Goal: Subscribe to service/newsletter

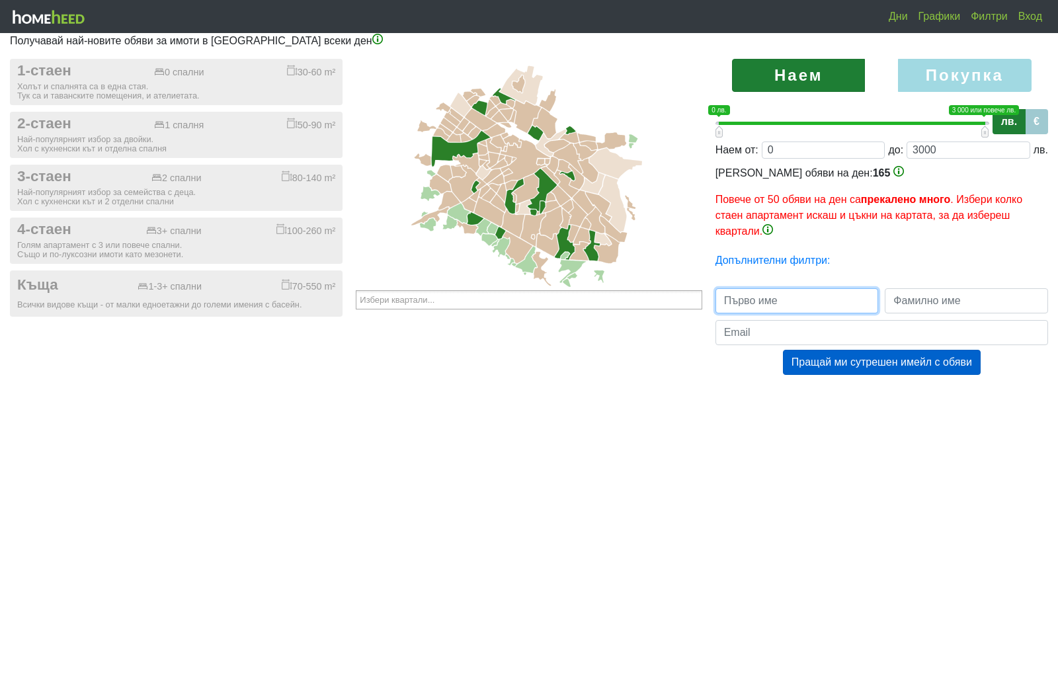
click at [826, 313] on input "text" at bounding box center [796, 300] width 163 height 25
type input "Zlatan"
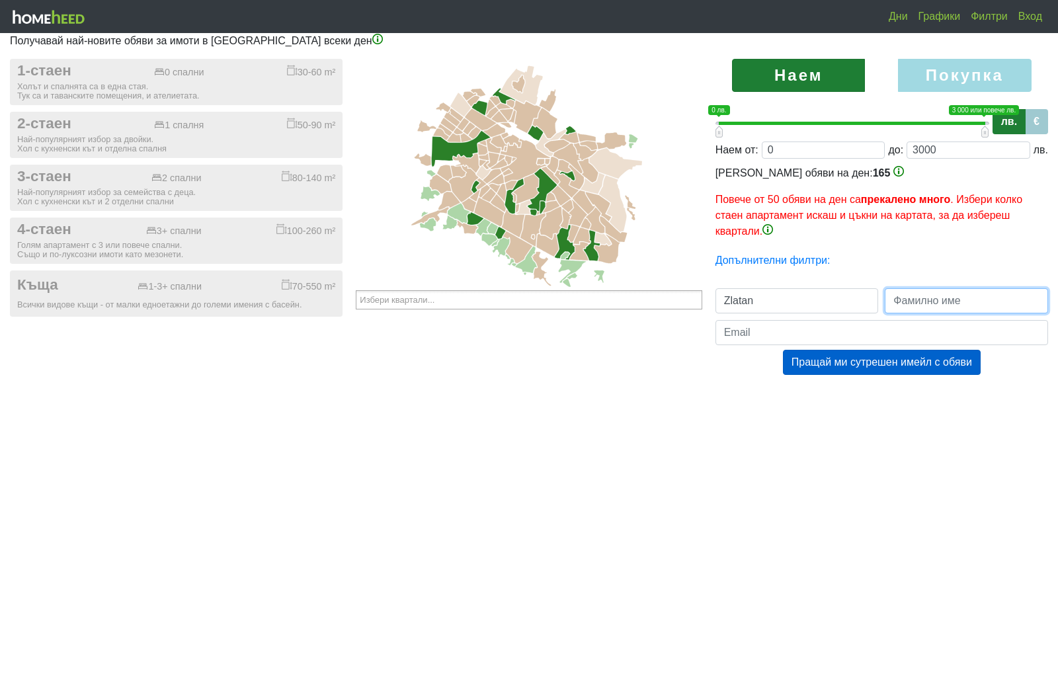
type input "[PERSON_NAME]"
type input "[EMAIL_ADDRESS][DOMAIN_NAME]"
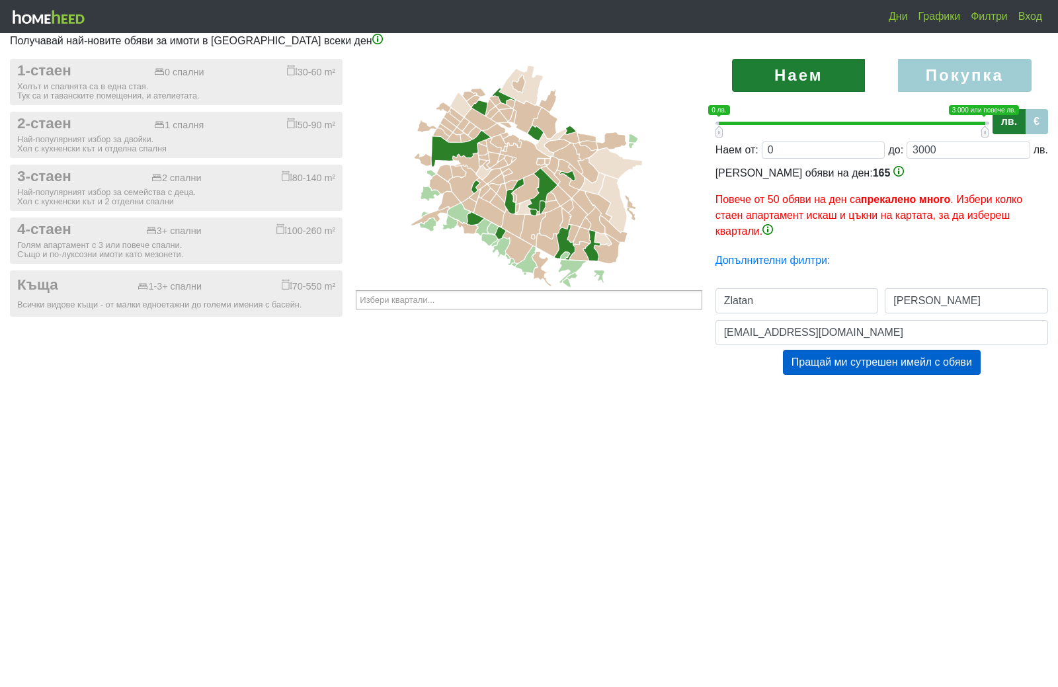
click at [960, 92] on label "Покупка" at bounding box center [964, 75] width 133 height 33
radio input "true"
type input "0;2000000"
type input "2000000"
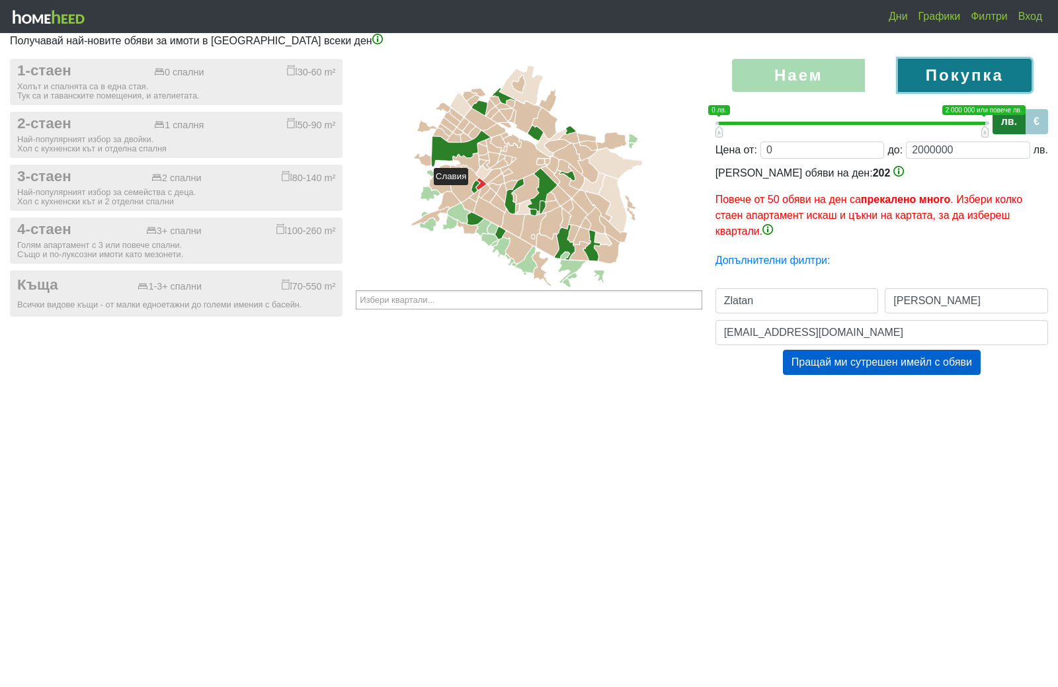
click at [482, 190] on icon at bounding box center [482, 184] width 10 height 12
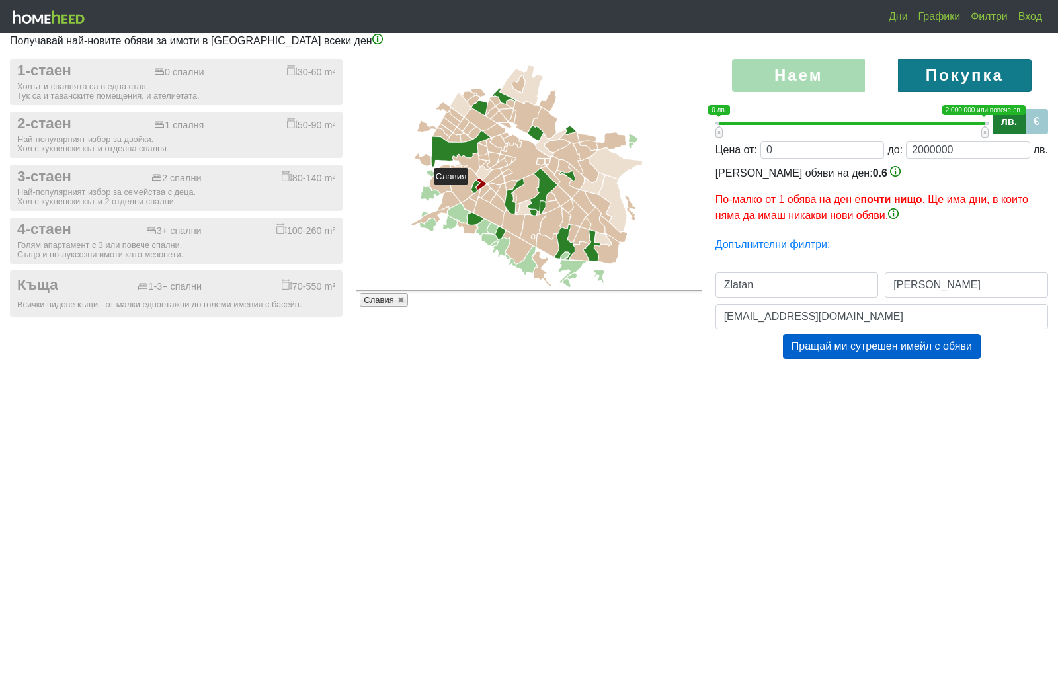
click at [483, 197] on icon at bounding box center [484, 190] width 11 height 13
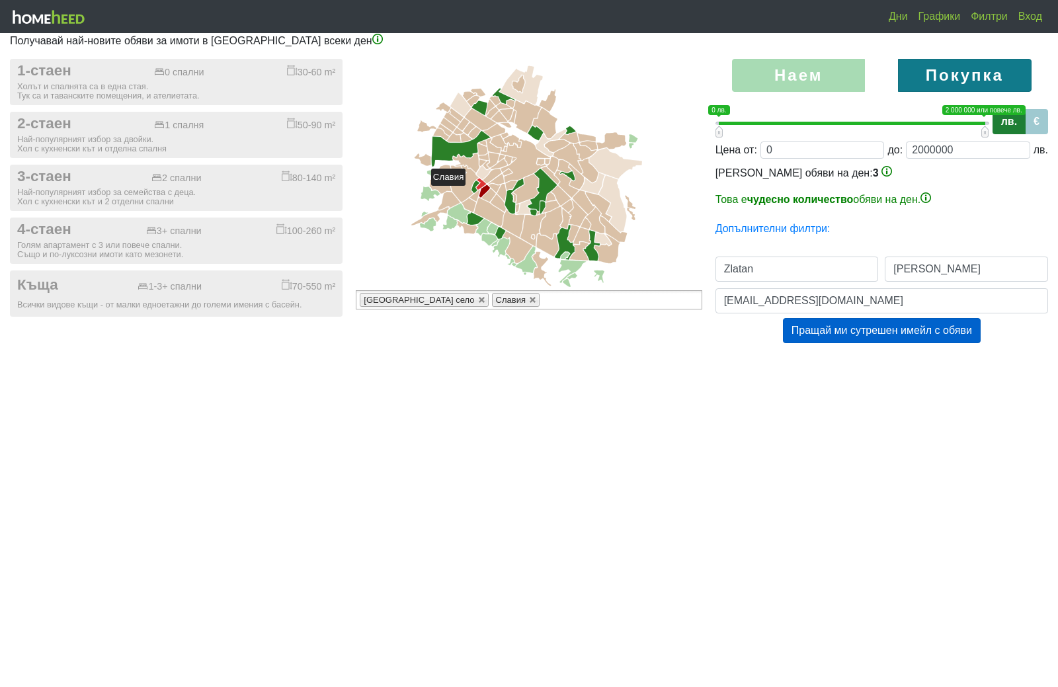
click at [479, 190] on icon at bounding box center [482, 184] width 10 height 12
click at [485, 197] on icon at bounding box center [484, 190] width 11 height 13
type input "Избери квартали..."
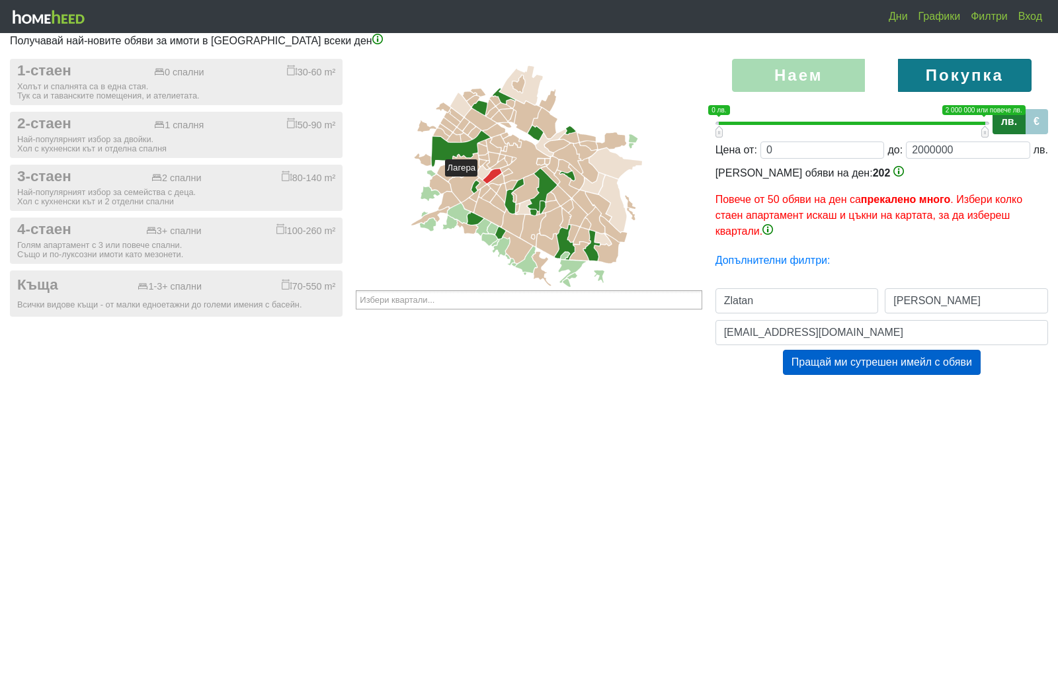
click at [490, 183] on icon at bounding box center [492, 176] width 19 height 15
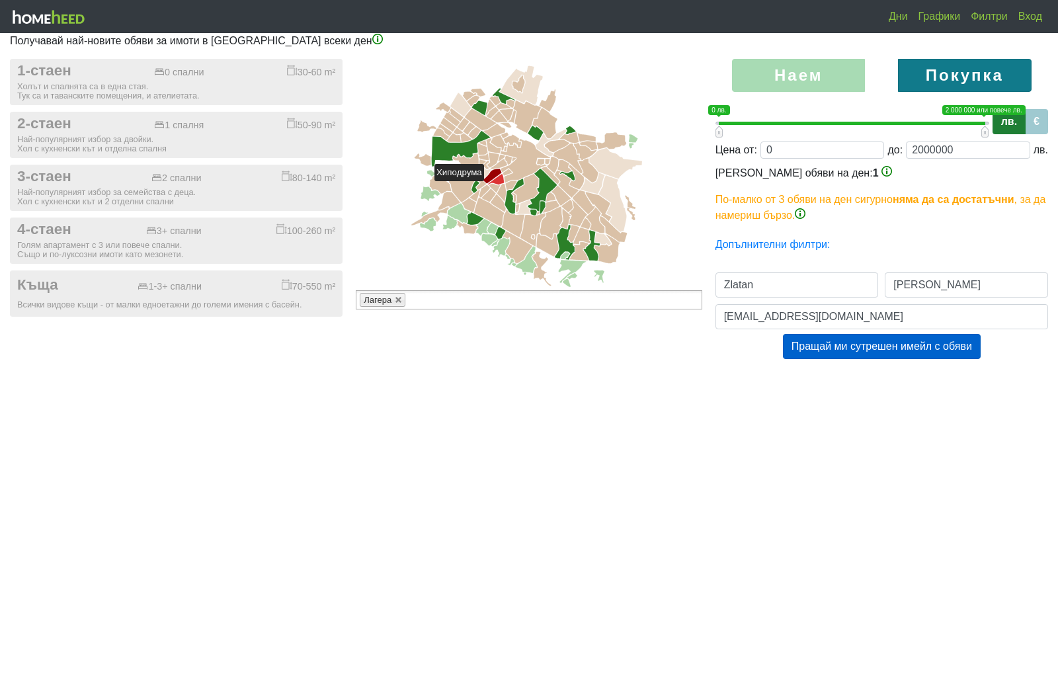
click at [501, 184] on icon at bounding box center [496, 179] width 17 height 11
click at [504, 182] on icon at bounding box center [525, 161] width 50 height 44
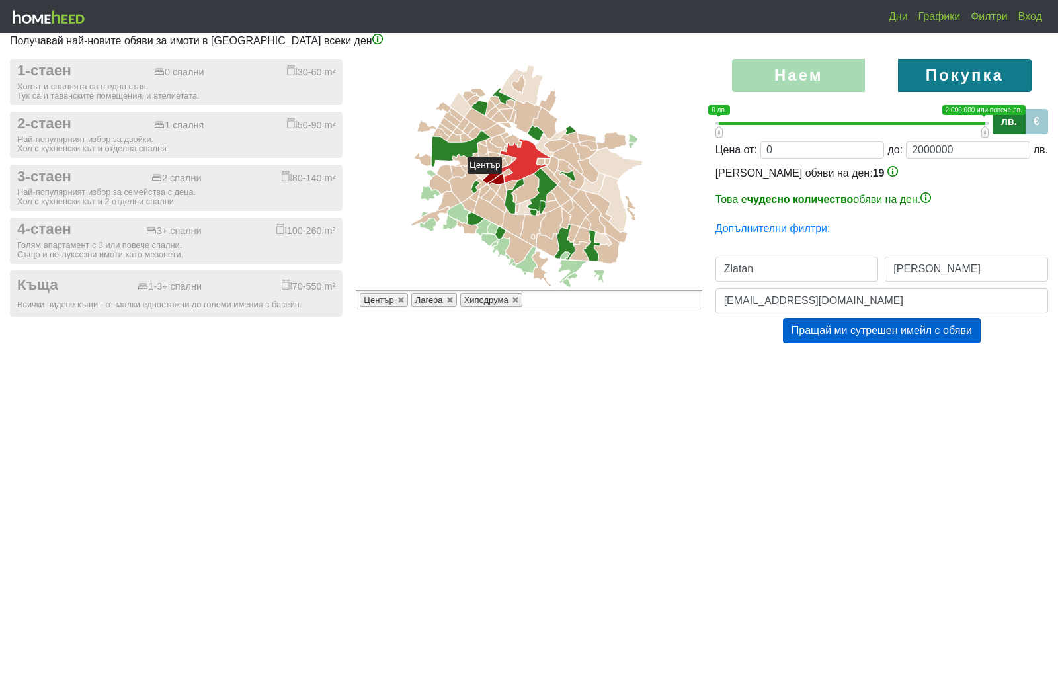
click at [516, 182] on icon at bounding box center [525, 161] width 50 height 44
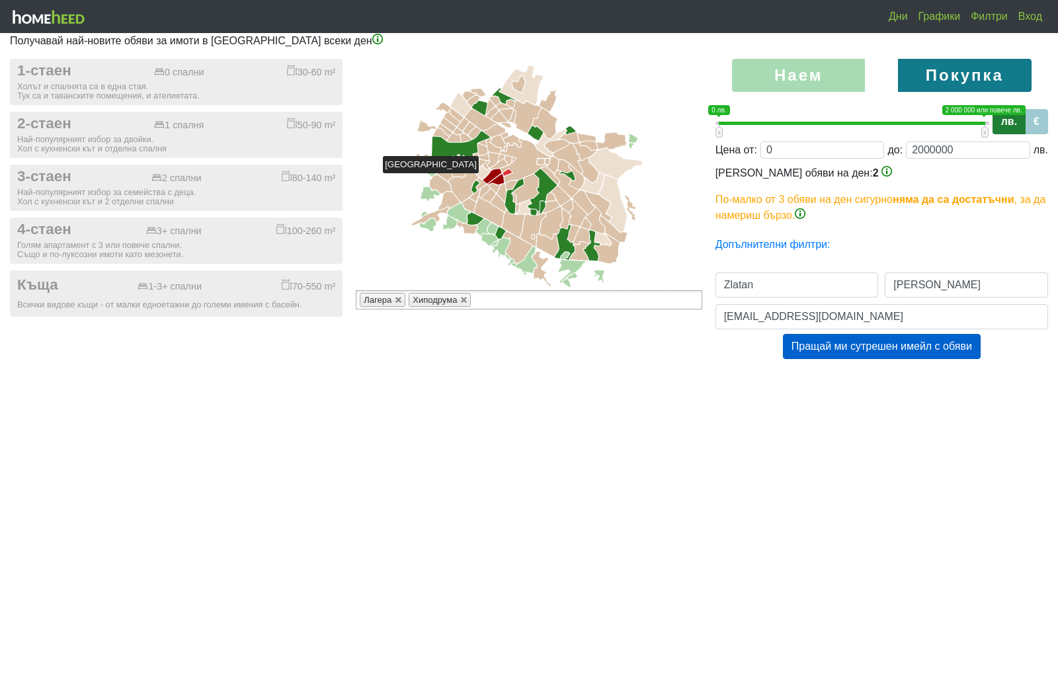
click at [508, 176] on icon at bounding box center [507, 172] width 9 height 7
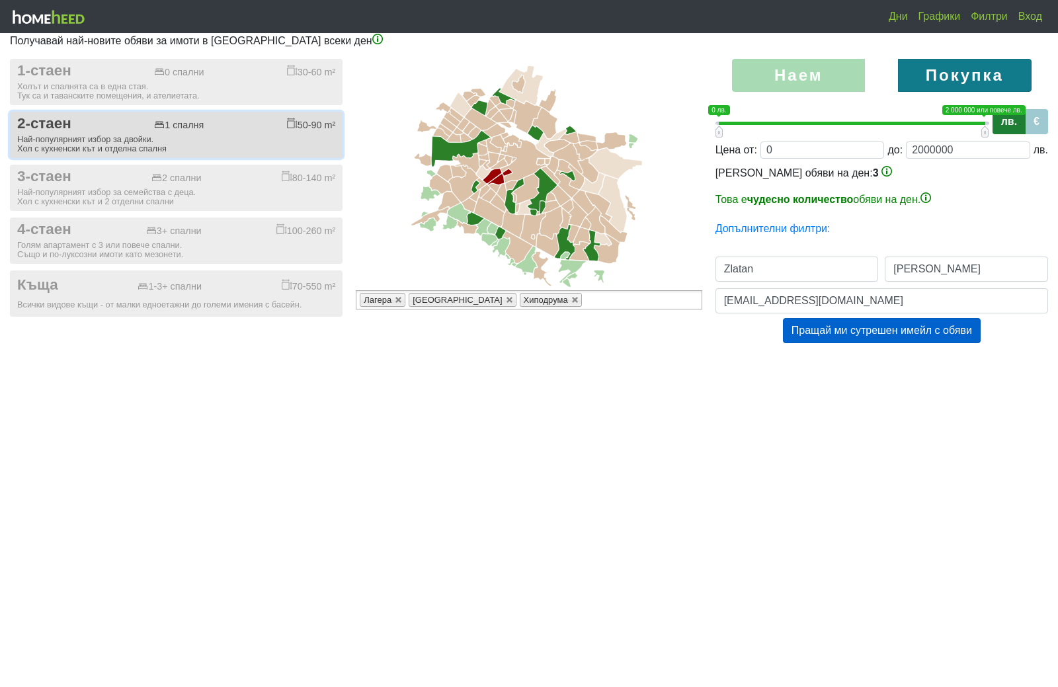
click at [95, 133] on div "2-стаен 1 спалня 50-90 m²" at bounding box center [176, 124] width 318 height 18
checkbox input "true"
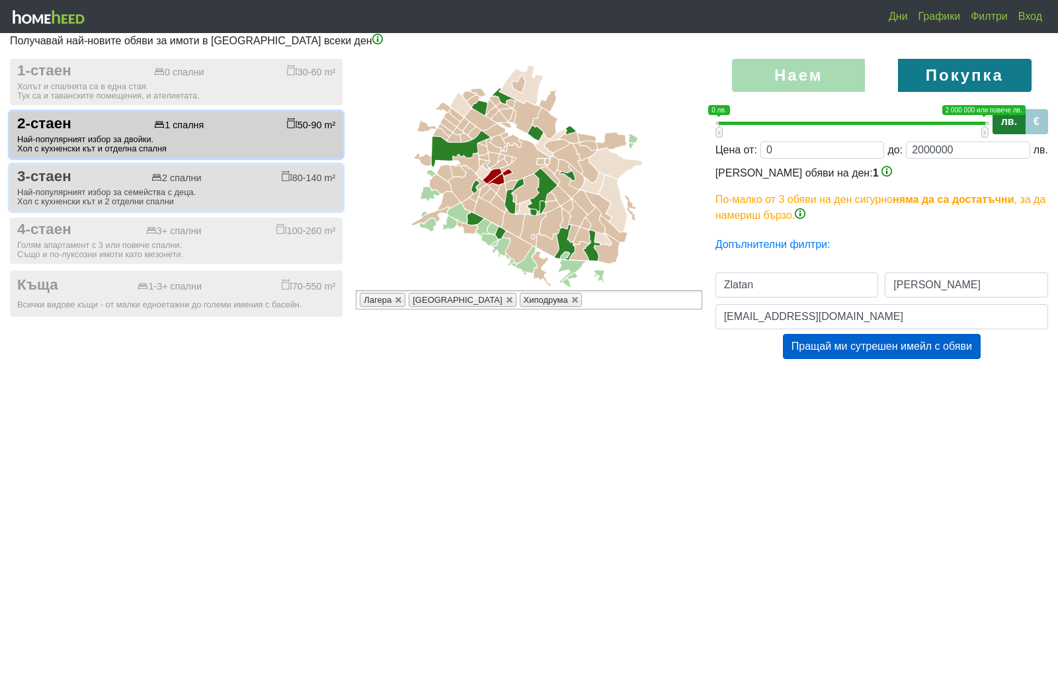
click at [85, 186] on div "3-стаен 2 спални 80-140 m²" at bounding box center [176, 177] width 318 height 18
checkbox input "true"
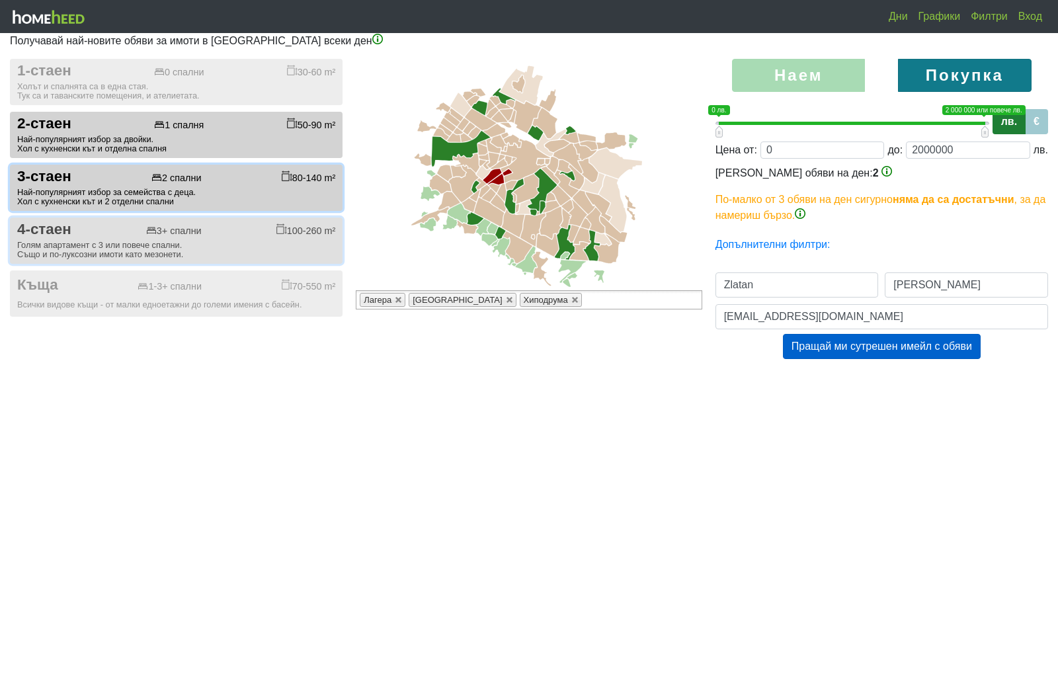
click at [71, 239] on span "4-стаен" at bounding box center [44, 230] width 54 height 18
checkbox input "true"
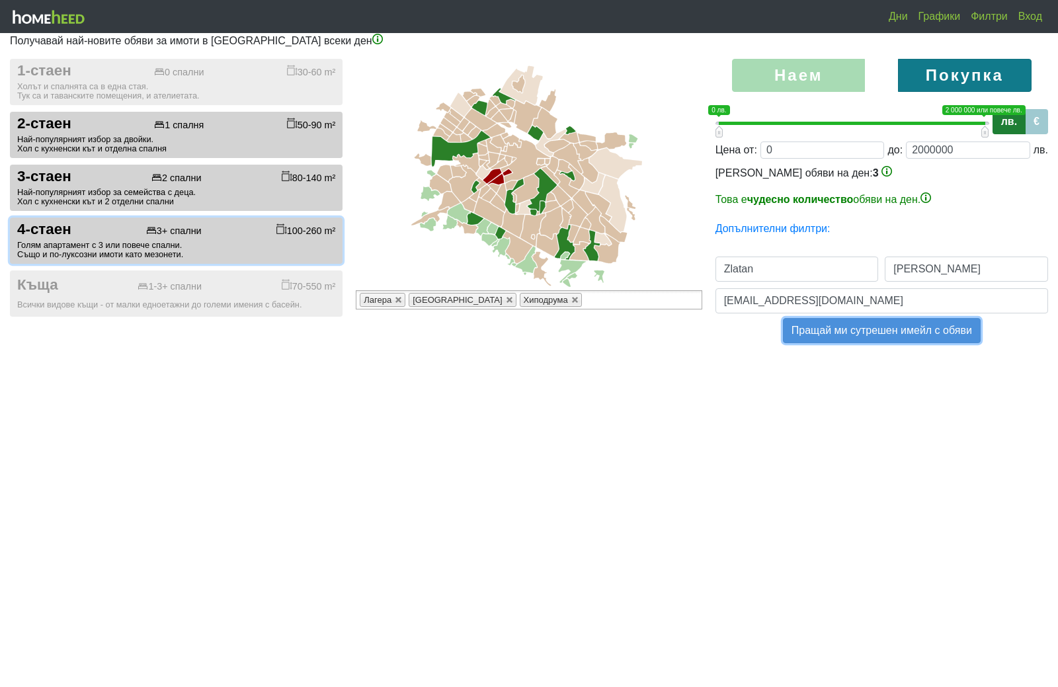
click at [895, 343] on button "Пращай ми сутрешен имейл с обяви" at bounding box center [882, 330] width 198 height 25
